Goal: Task Accomplishment & Management: Manage account settings

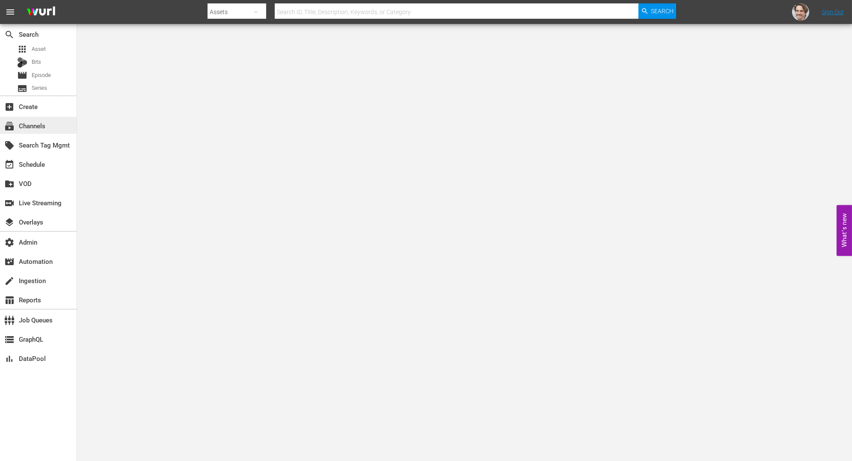
click at [41, 125] on div "subscriptions Channels" at bounding box center [24, 125] width 48 height 8
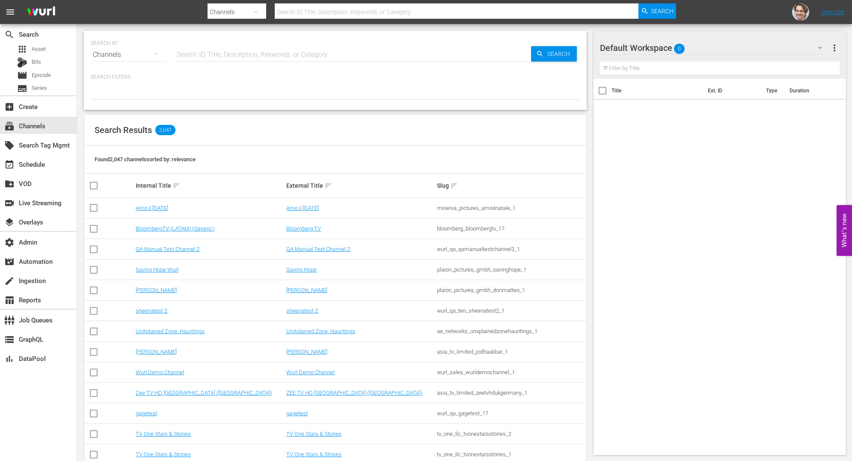
click at [249, 54] on input "text" at bounding box center [352, 54] width 356 height 21
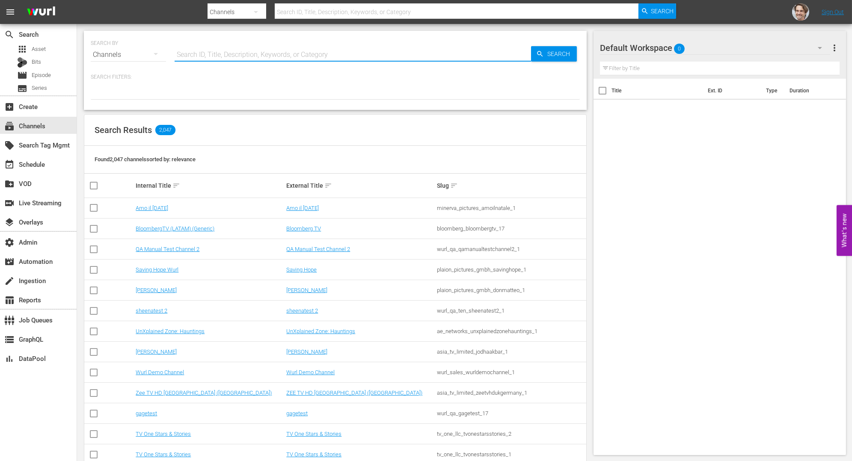
paste input "bloomberg_bloombergtv_17"
type input "bloomberg_bloombergtv_17"
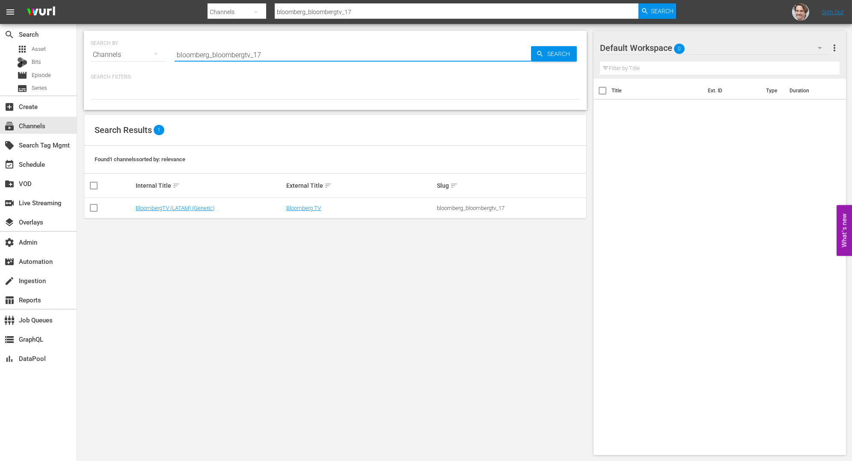
click at [284, 50] on input "bloomberg_bloombergtv_17" at bounding box center [352, 54] width 356 height 21
type input "60 da"
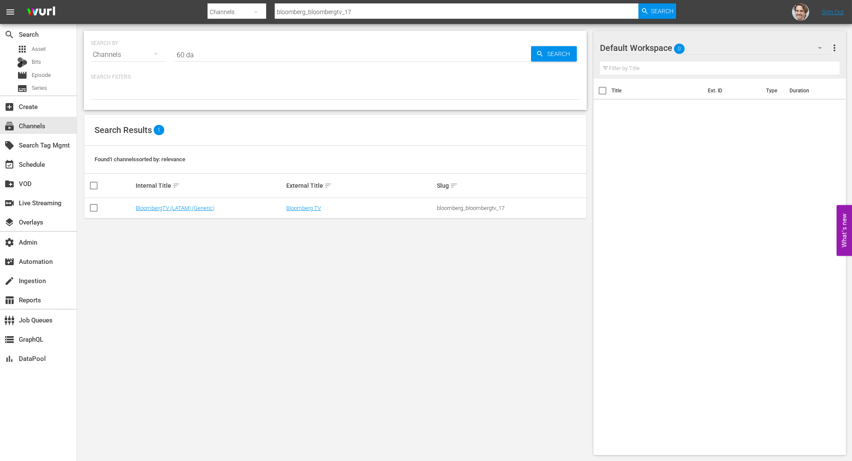
type input "60 da"
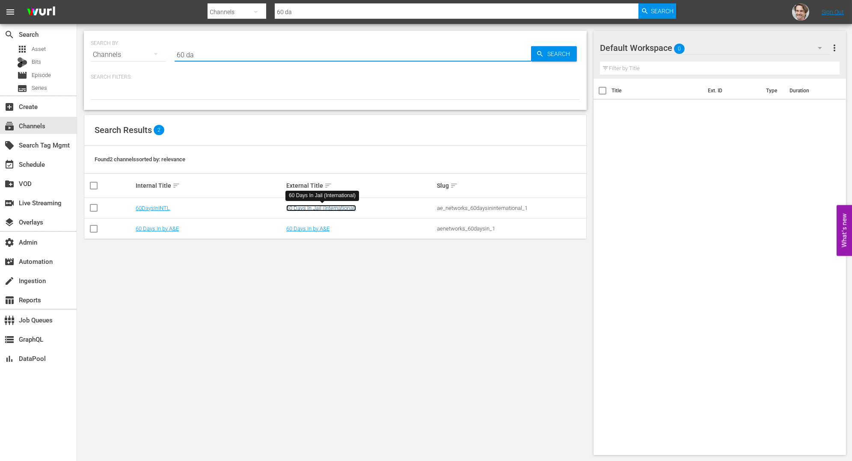
click at [311, 207] on link "60 Days In Jail (International)" at bounding box center [321, 208] width 70 height 6
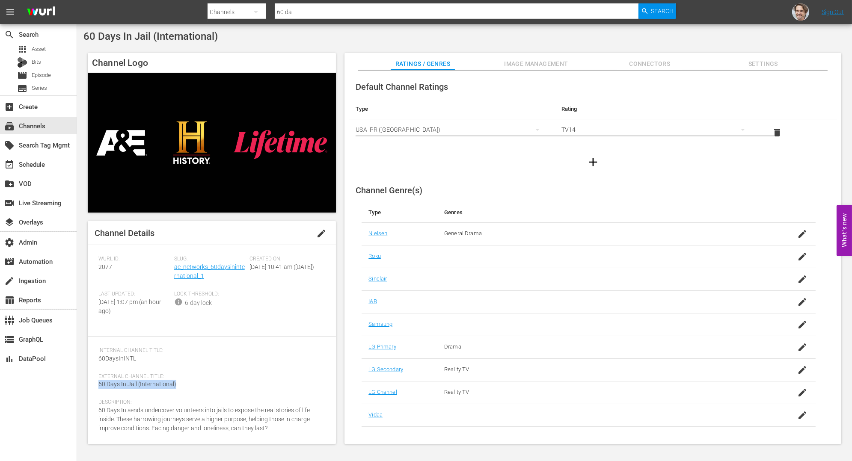
drag, startPoint x: 98, startPoint y: 385, endPoint x: 190, endPoint y: 386, distance: 92.0
click at [190, 386] on div "Channel Details edit [PERSON_NAME] ID: 2077 Slug: ae_networks_60daysininternati…" at bounding box center [212, 332] width 248 height 223
copy span "60 Days In Jail (International)"
click at [320, 236] on span "edit" at bounding box center [321, 233] width 10 height 10
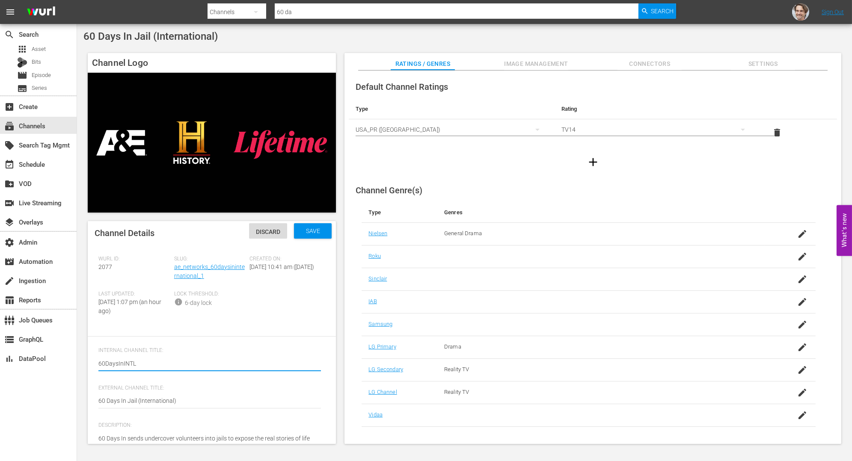
click at [121, 362] on textarea "60DaysInINTL" at bounding box center [209, 364] width 222 height 10
type textarea "60 Days In Jail (International)"
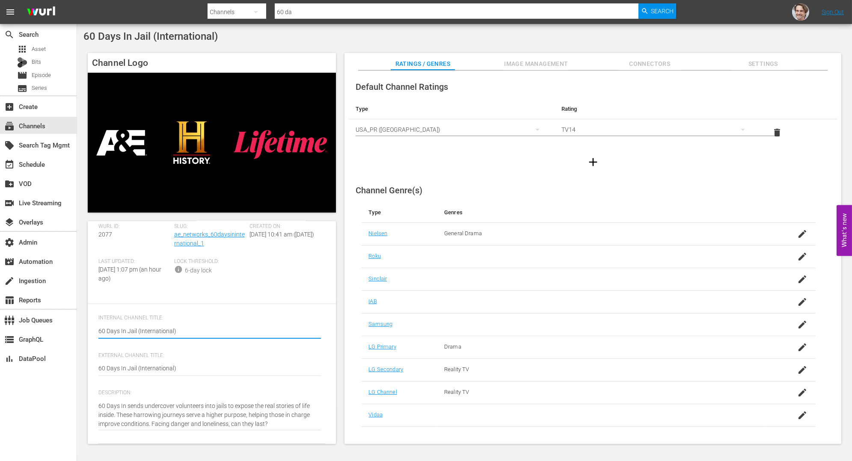
type textarea "60 Days In Jail (International)"
drag, startPoint x: 194, startPoint y: 370, endPoint x: 161, endPoint y: 370, distance: 33.4
type textarea "60 Days In Jail"
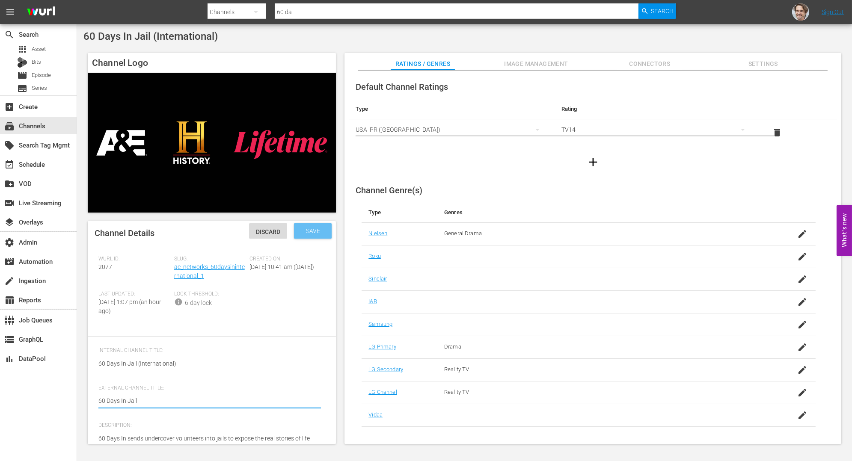
type textarea "60 Days In Jail"
click at [320, 236] on div "Save" at bounding box center [313, 230] width 38 height 15
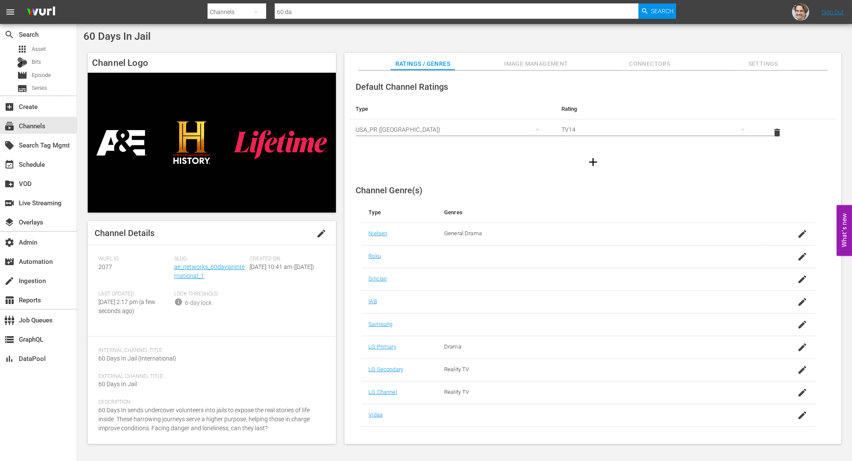
scroll to position [8, 0]
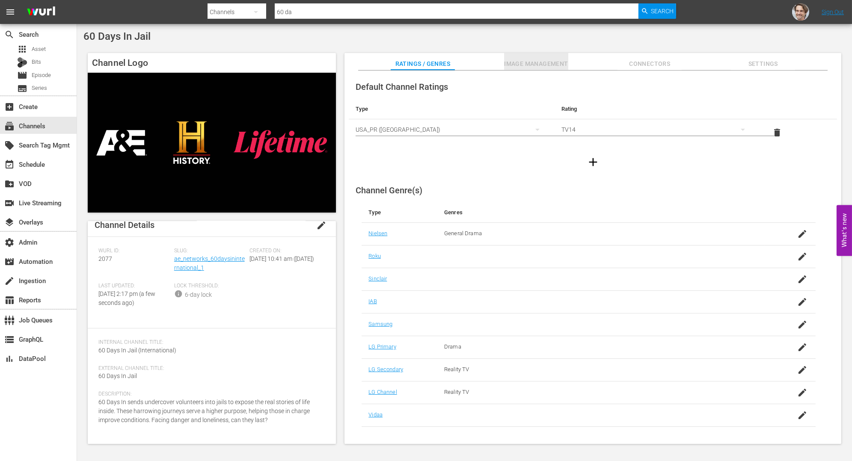
click at [544, 60] on span "Image Management" at bounding box center [536, 64] width 64 height 11
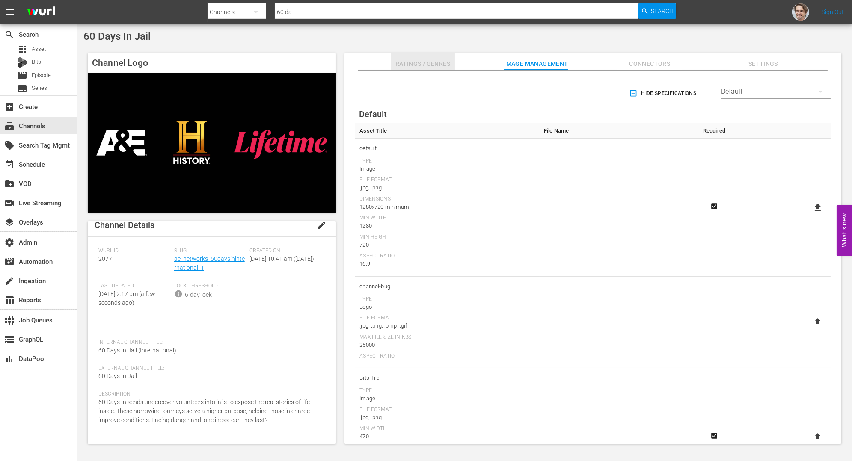
click at [429, 61] on span "Ratings / Genres" at bounding box center [422, 64] width 64 height 11
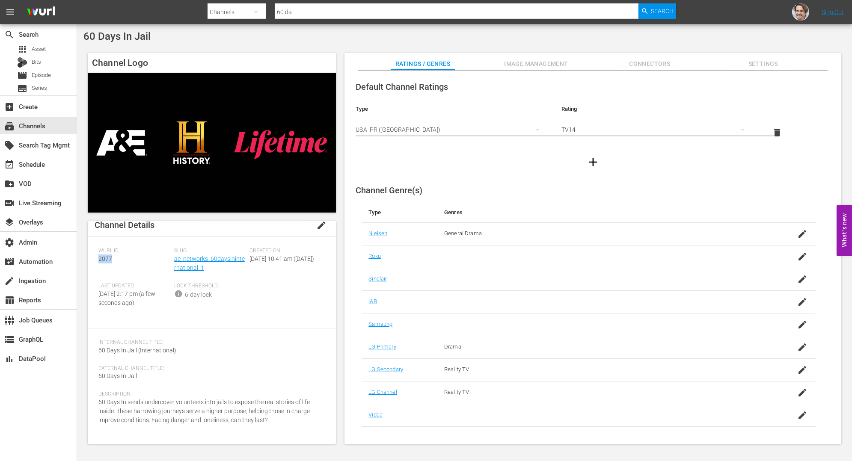
drag, startPoint x: 98, startPoint y: 261, endPoint x: 118, endPoint y: 261, distance: 19.7
click at [118, 261] on div "[PERSON_NAME] ID: 2077" at bounding box center [136, 265] width 76 height 35
click at [546, 64] on span "Image Management" at bounding box center [536, 64] width 64 height 11
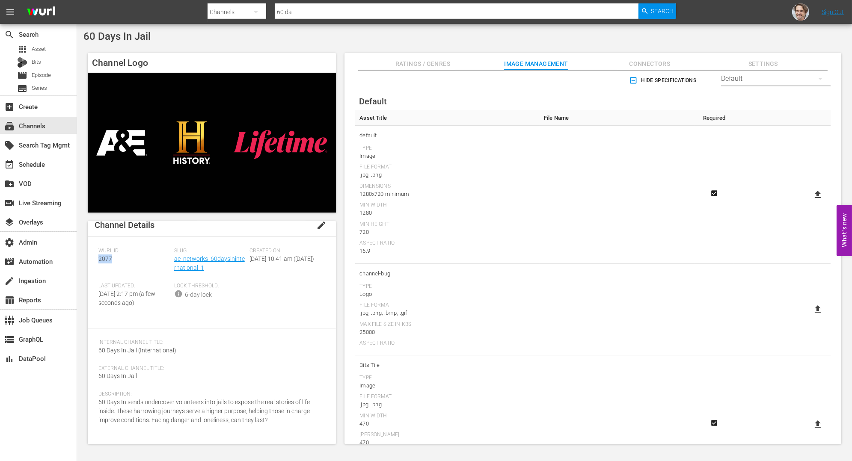
scroll to position [0, 0]
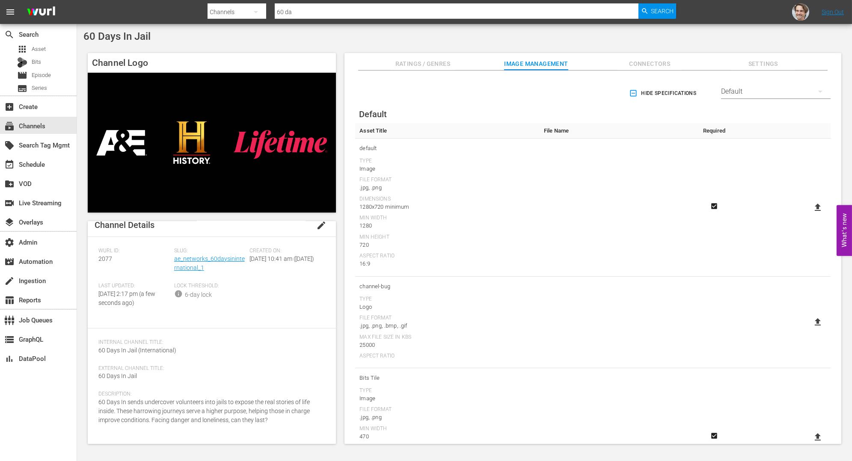
click at [777, 89] on div "Default" at bounding box center [775, 92] width 109 height 24
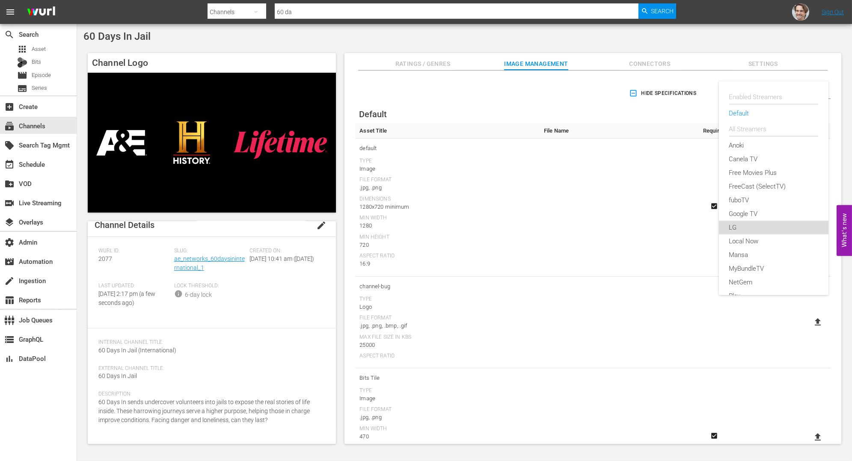
click at [742, 221] on div "LG" at bounding box center [773, 228] width 89 height 14
